Goal: Transaction & Acquisition: Purchase product/service

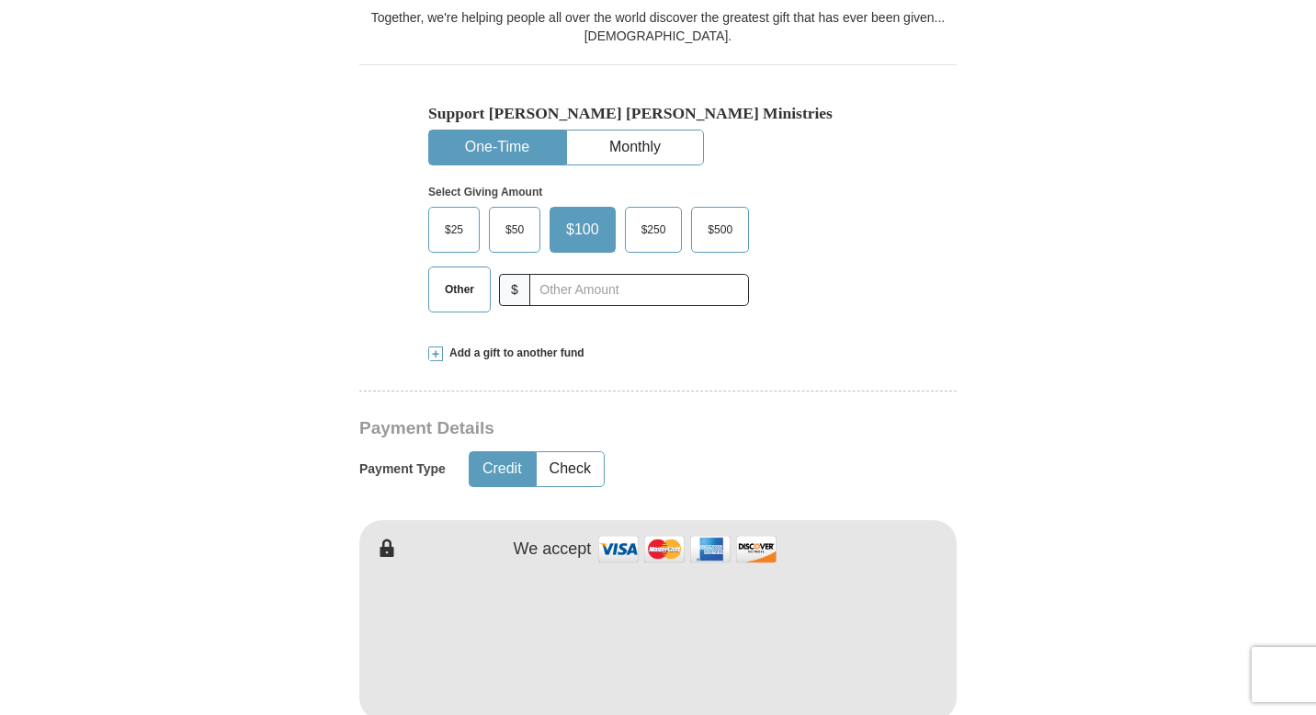
scroll to position [573, 0]
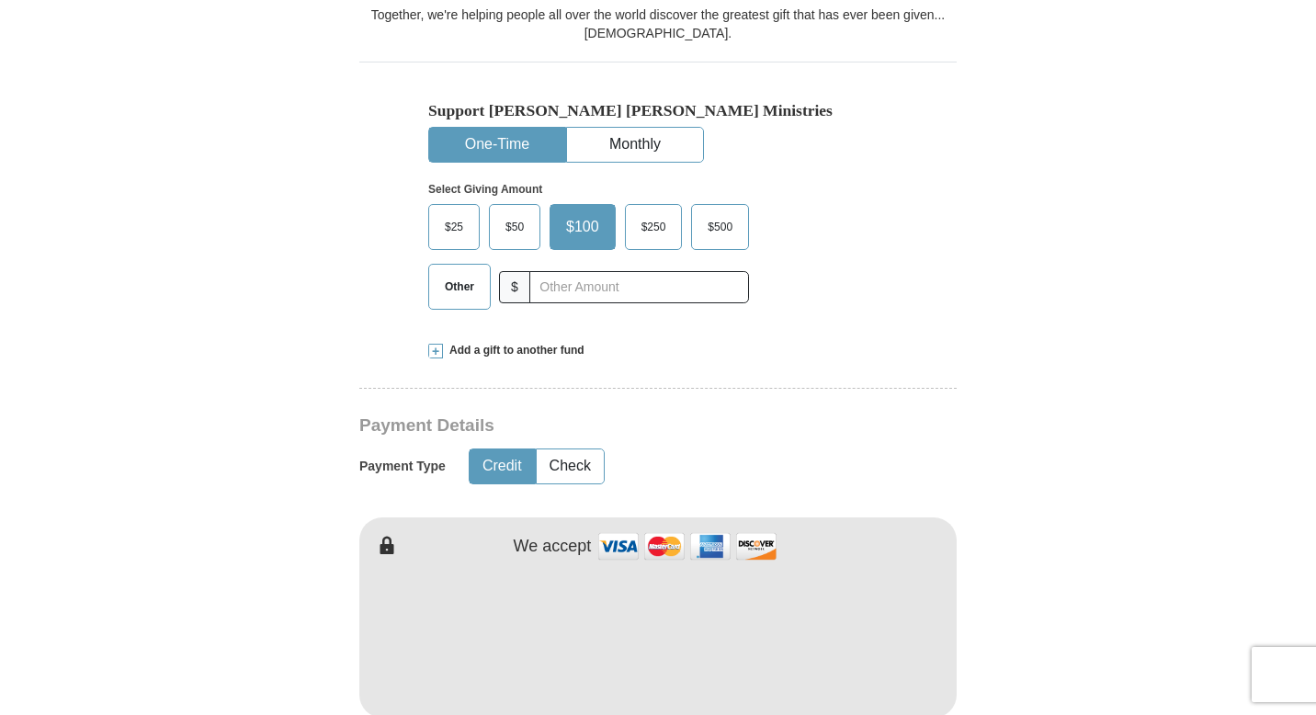
type input "[PERSON_NAME]"
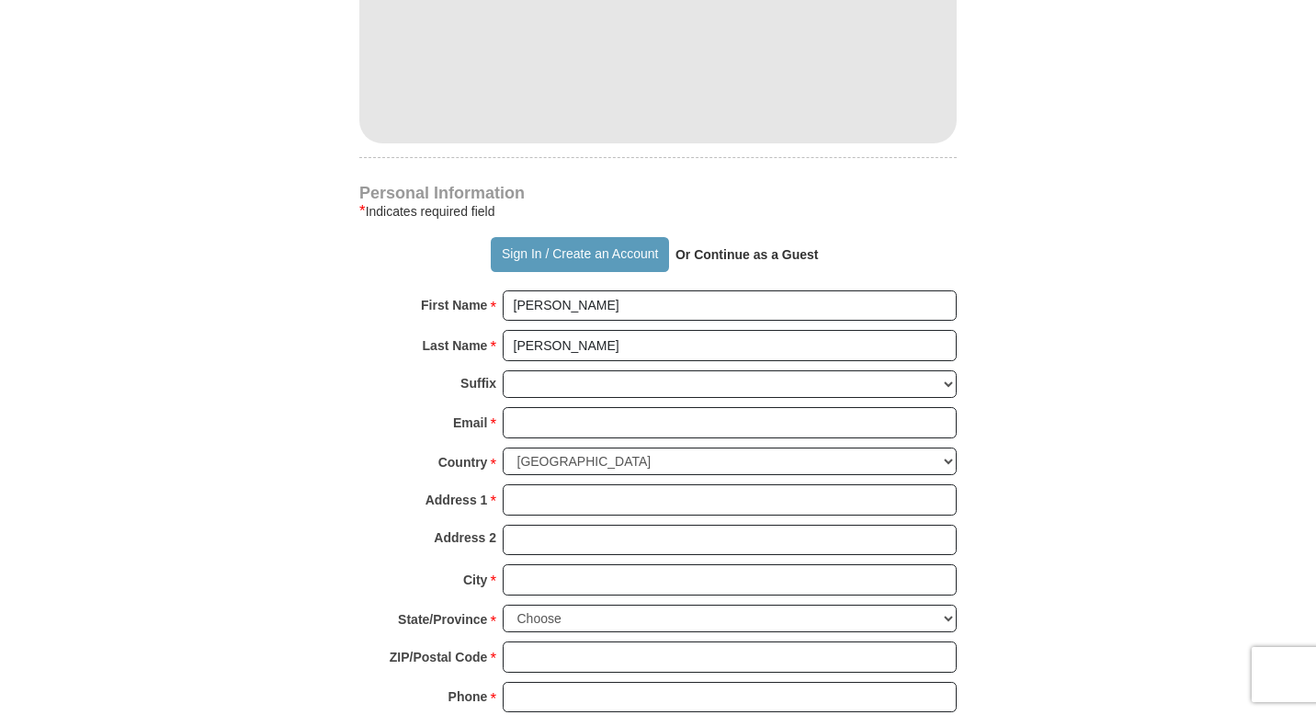
scroll to position [1149, 0]
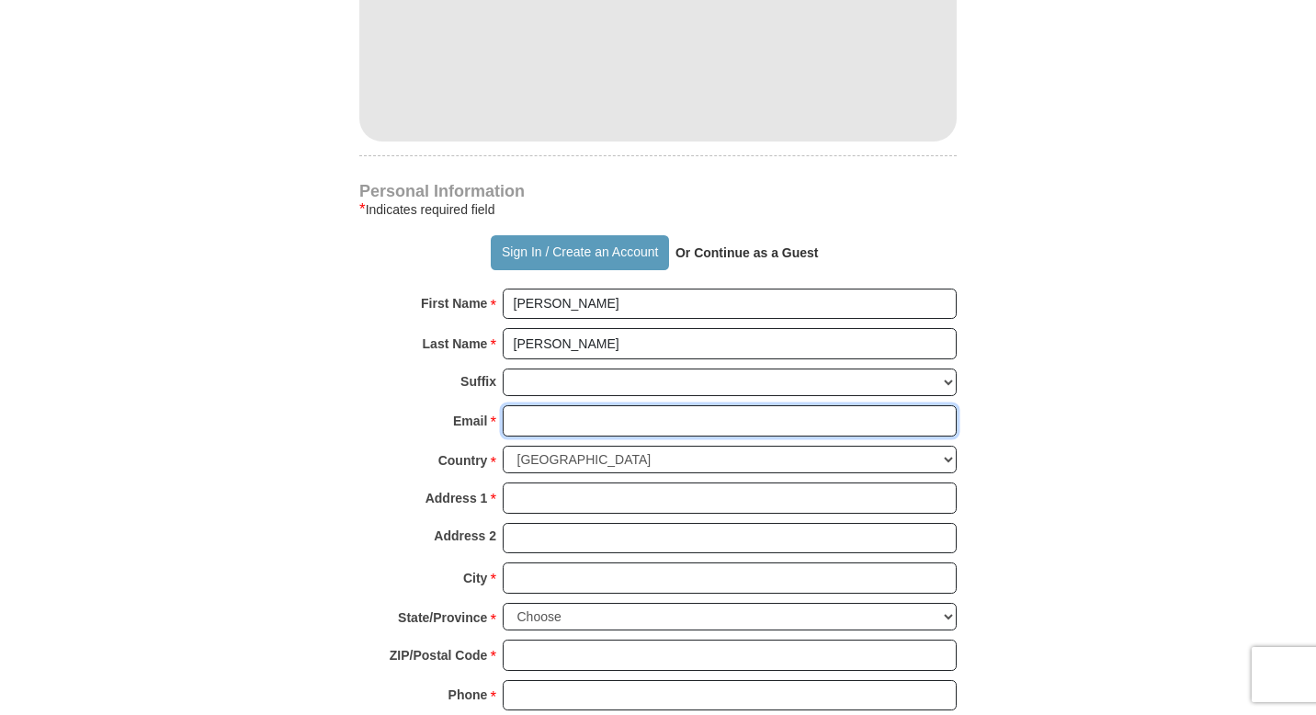
click at [538, 405] on input "Email *" at bounding box center [730, 420] width 454 height 31
type input "[EMAIL_ADDRESS][DOMAIN_NAME]"
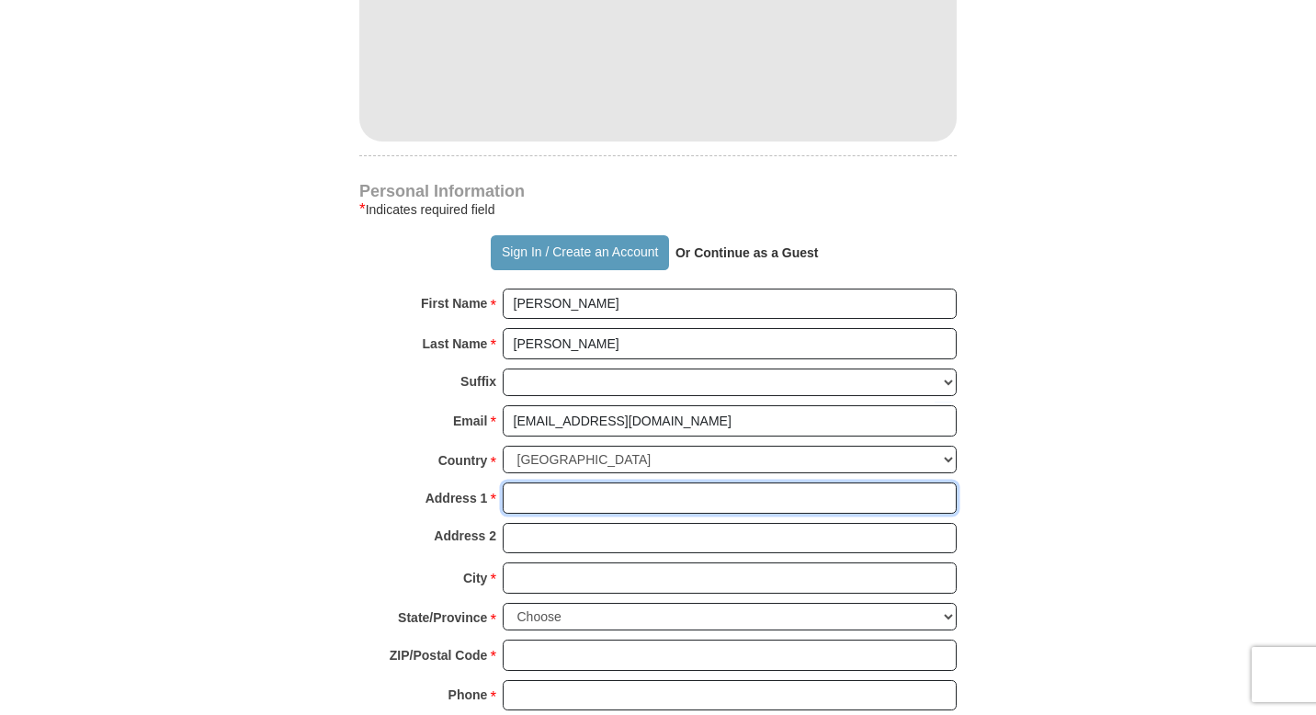
type input "[STREET_ADDRESS]"
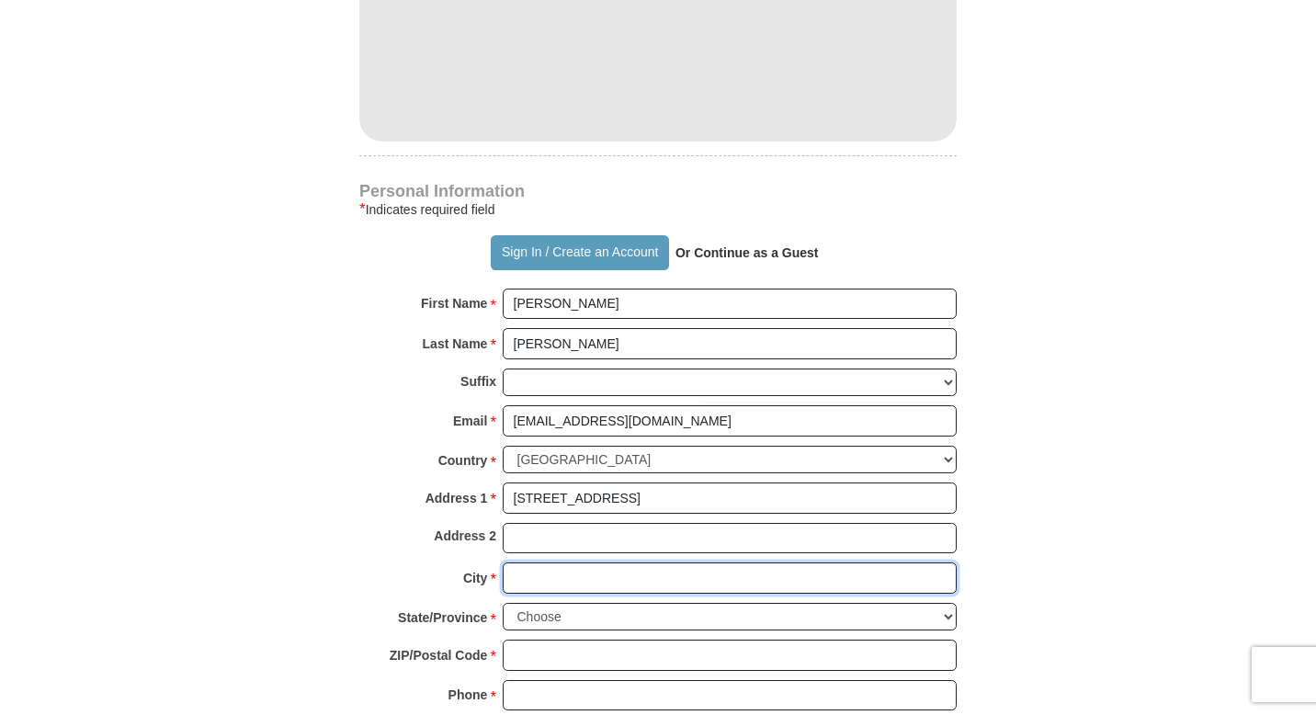
type input "[GEOGRAPHIC_DATA]"
select select "NJ"
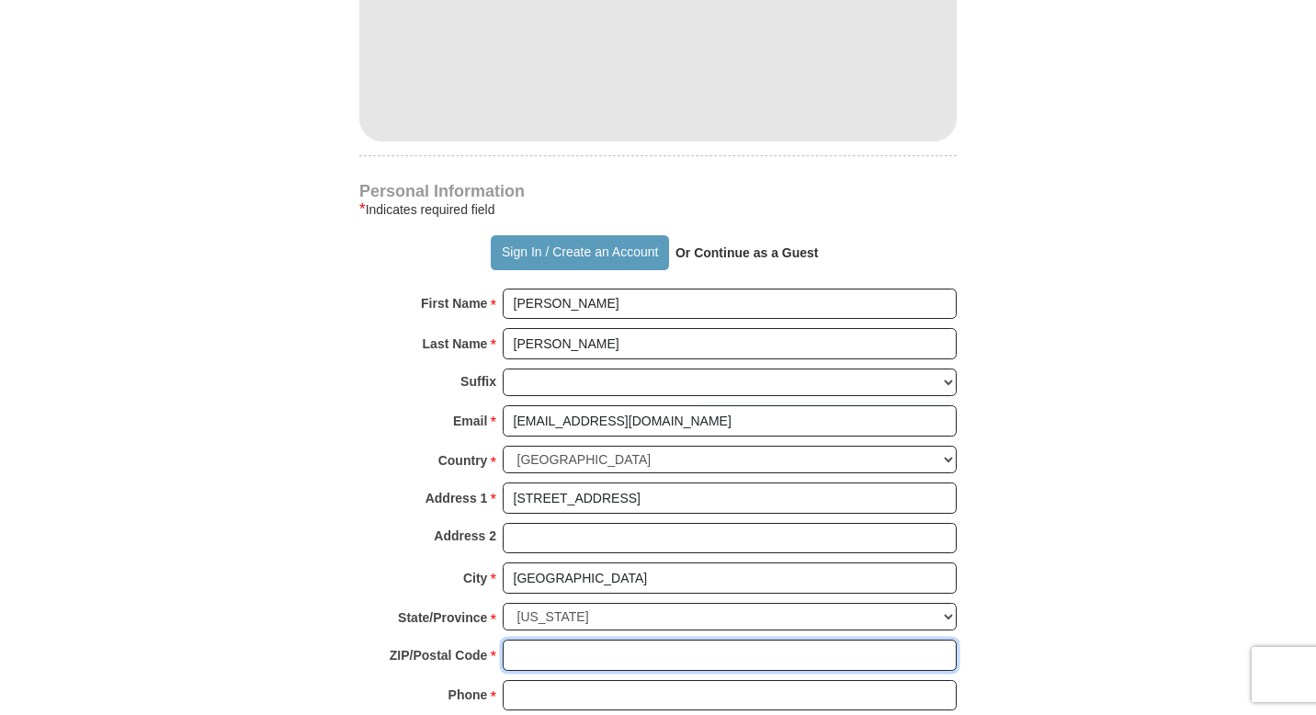
type input "08030"
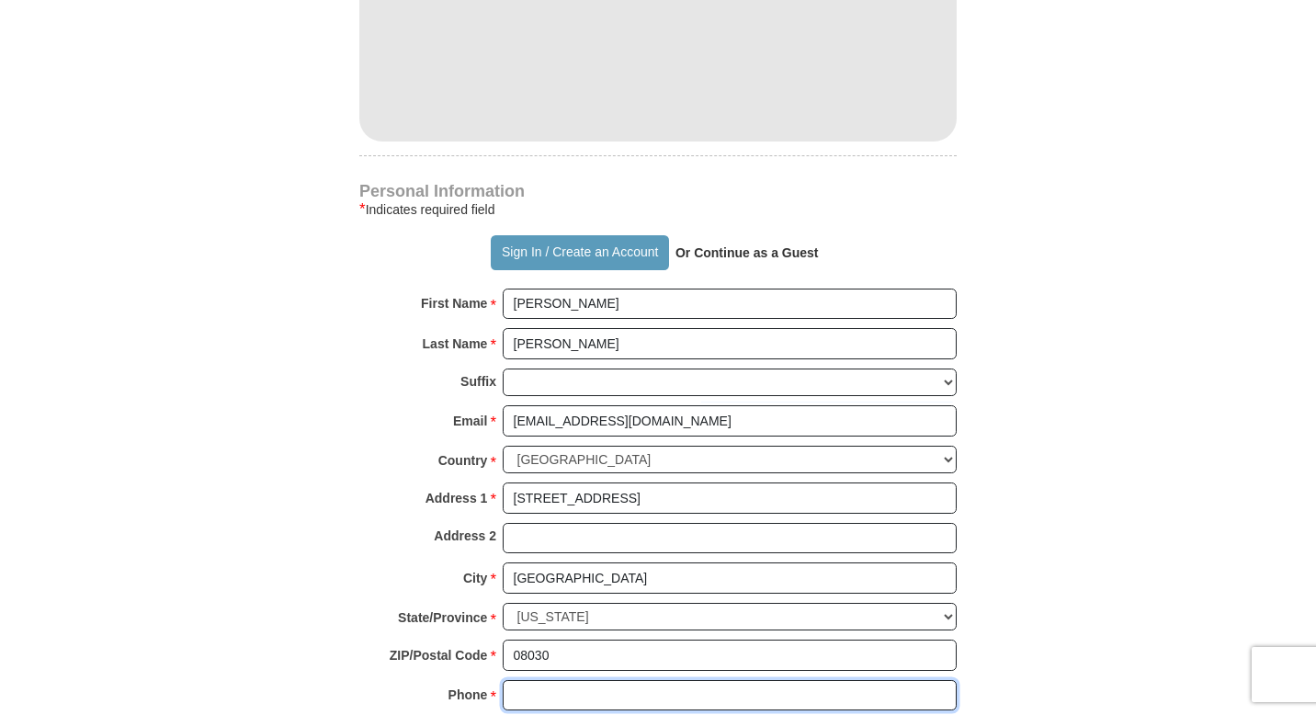
type input "8565774316"
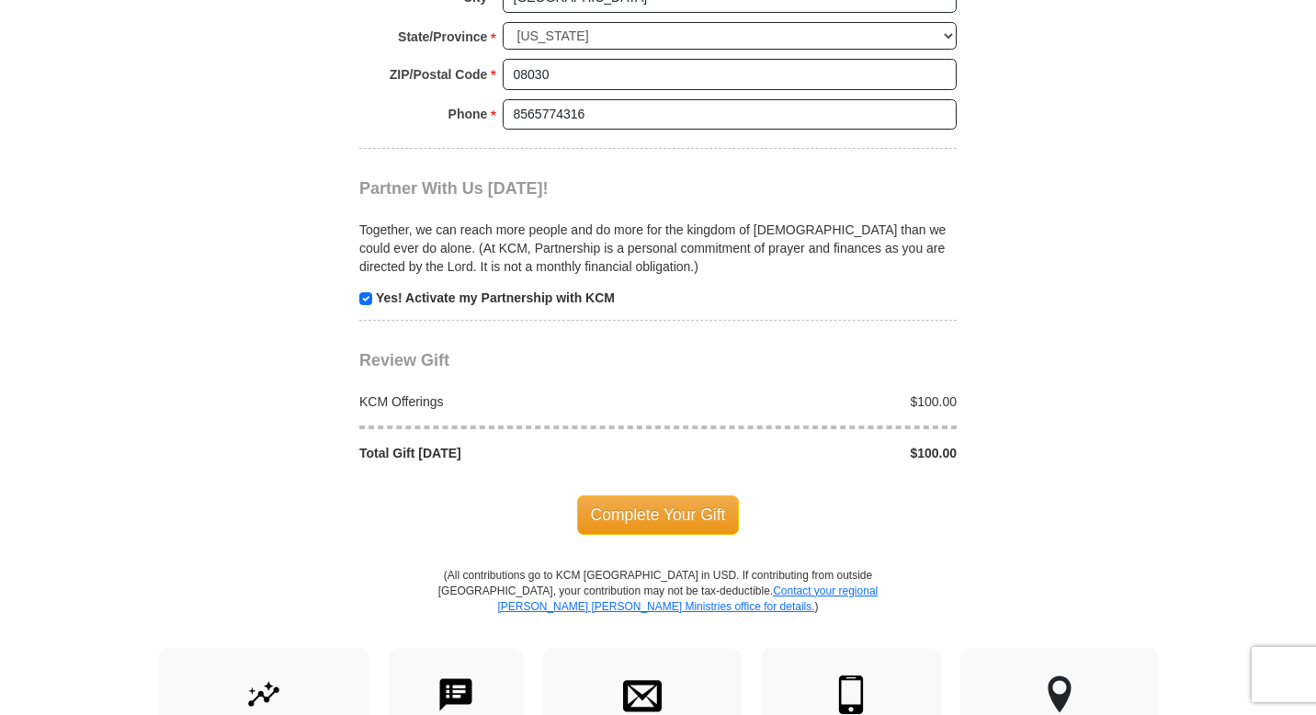
scroll to position [1731, 0]
click at [668, 494] on span "Complete Your Gift" at bounding box center [658, 513] width 163 height 39
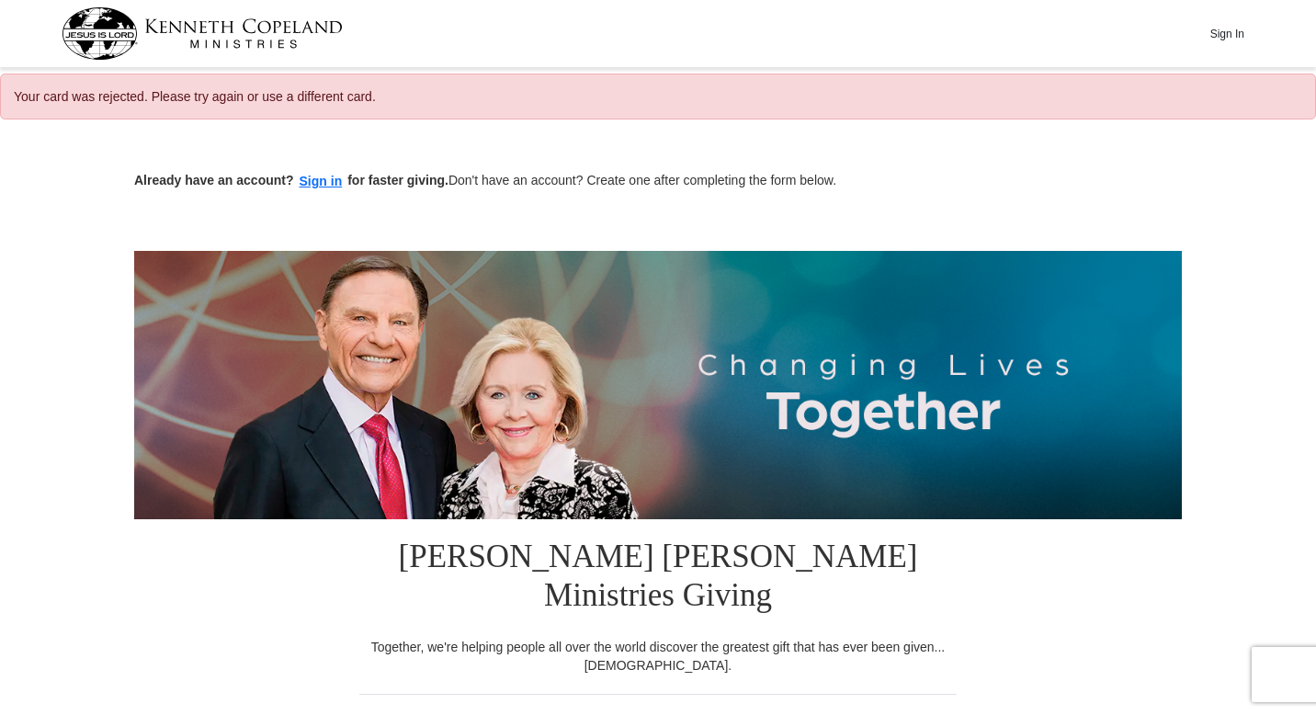
select select "NJ"
